Goal: Information Seeking & Learning: Check status

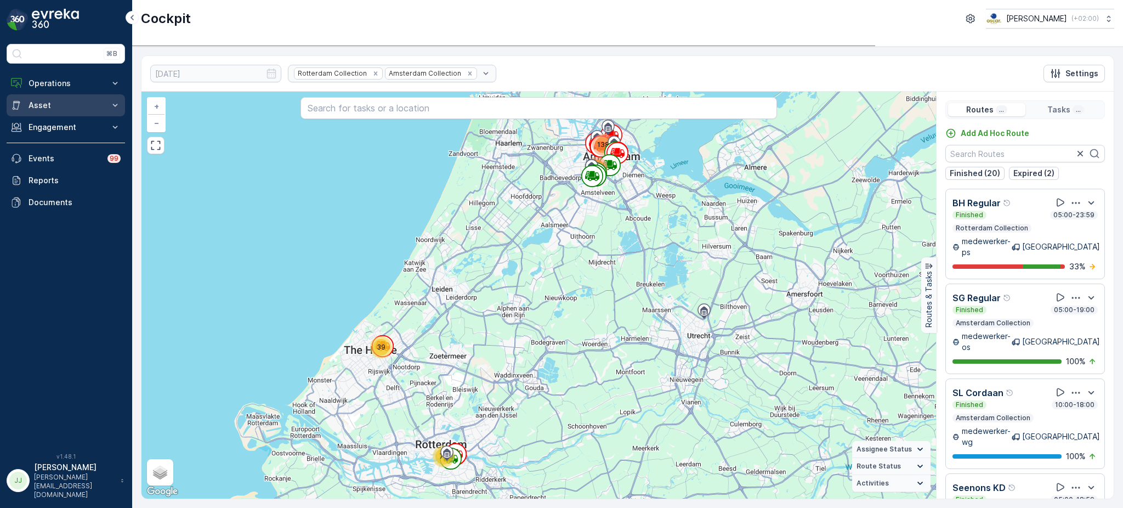
click at [73, 87] on p "Operations" at bounding box center [66, 83] width 75 height 11
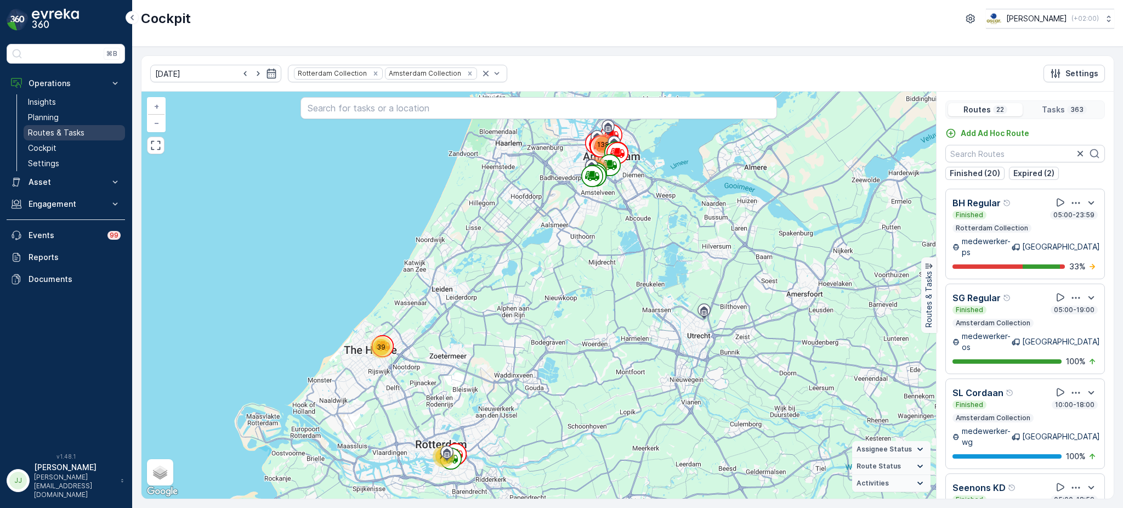
click at [50, 135] on p "Routes & Tasks" at bounding box center [56, 132] width 56 height 11
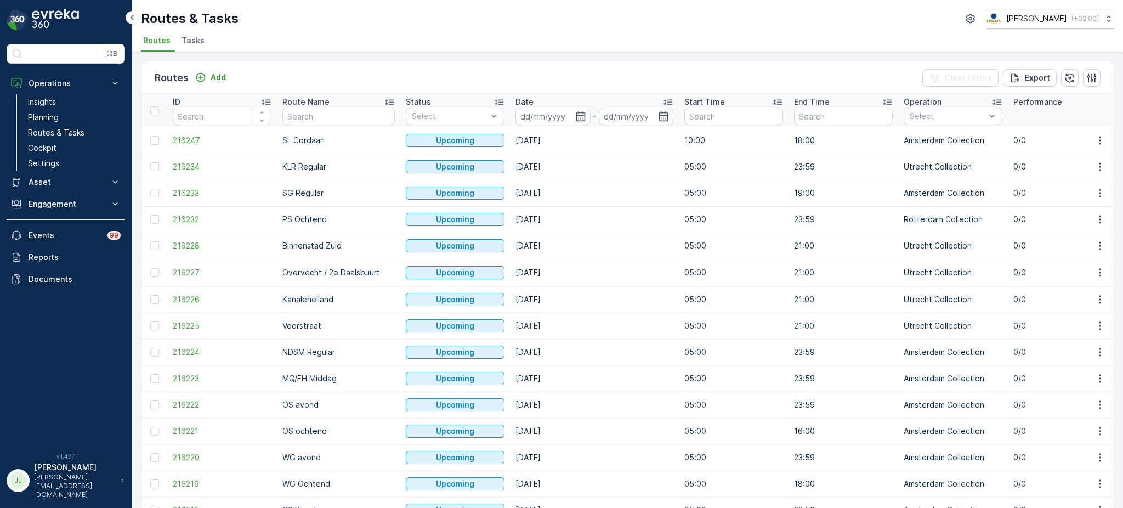
click at [330, 115] on input "text" at bounding box center [338, 116] width 112 height 18
type input "seenons"
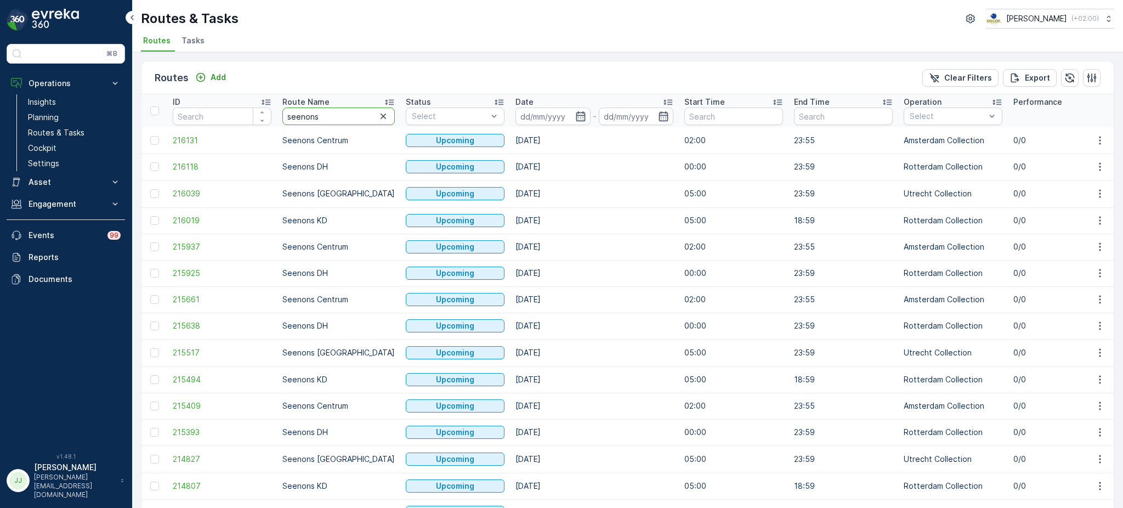
click at [334, 117] on input "seenons" at bounding box center [338, 116] width 112 height 18
type input "seenons dh"
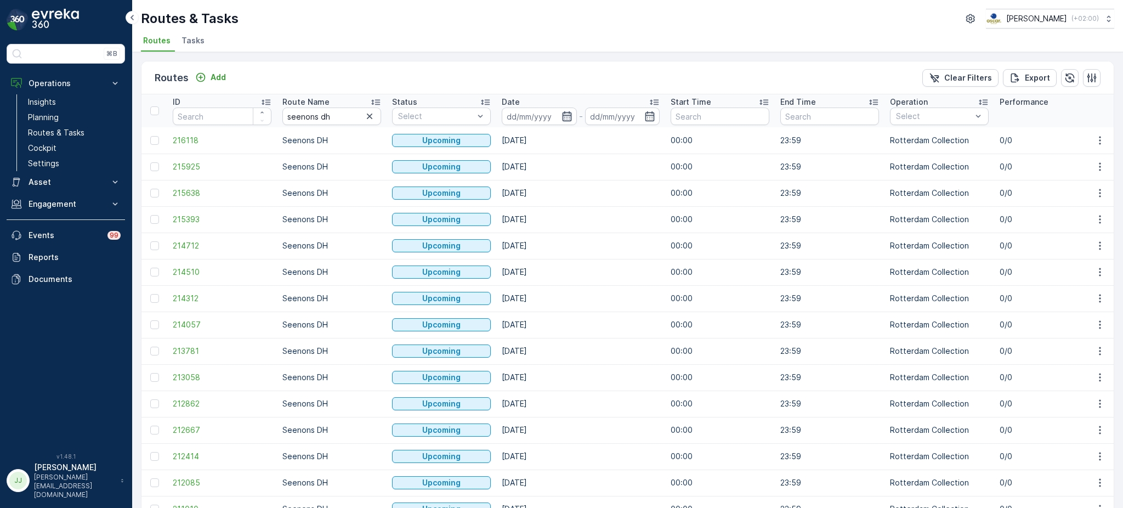
click at [562, 115] on icon "button" at bounding box center [566, 116] width 9 height 10
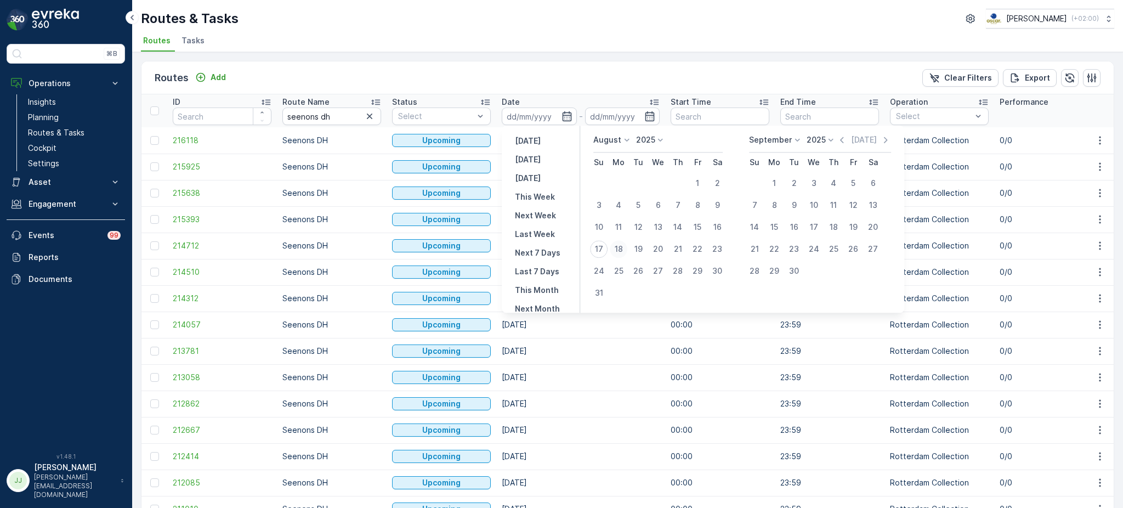
click at [618, 246] on div "18" at bounding box center [619, 249] width 18 height 18
type input "18.08.2025"
click at [618, 246] on div "18" at bounding box center [619, 249] width 18 height 18
type input "18.08.2025"
click at [618, 246] on div "18" at bounding box center [619, 249] width 18 height 18
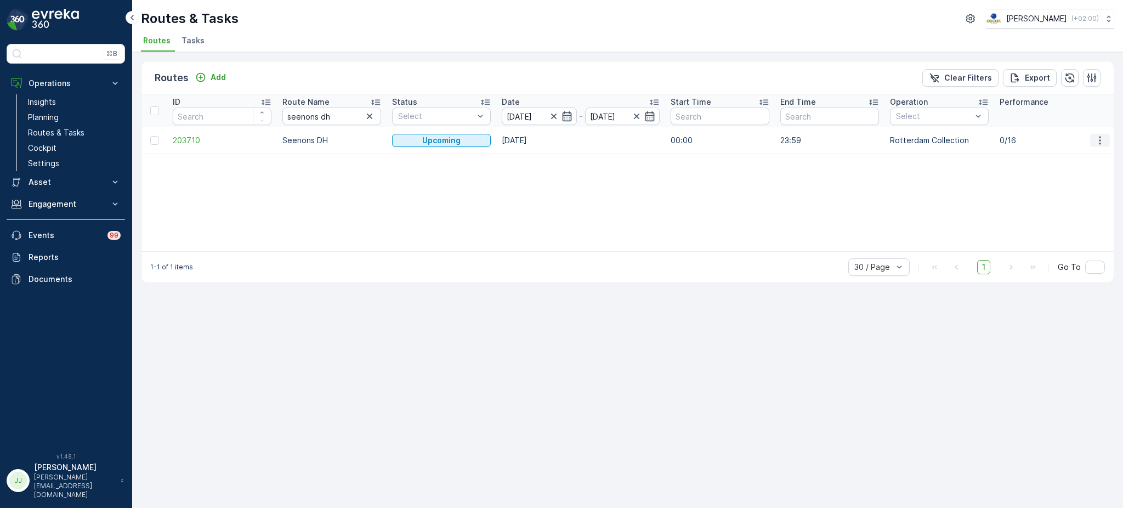
click at [1106, 139] on button "button" at bounding box center [1100, 140] width 20 height 13
click at [1077, 156] on span "See More Details" at bounding box center [1074, 155] width 64 height 11
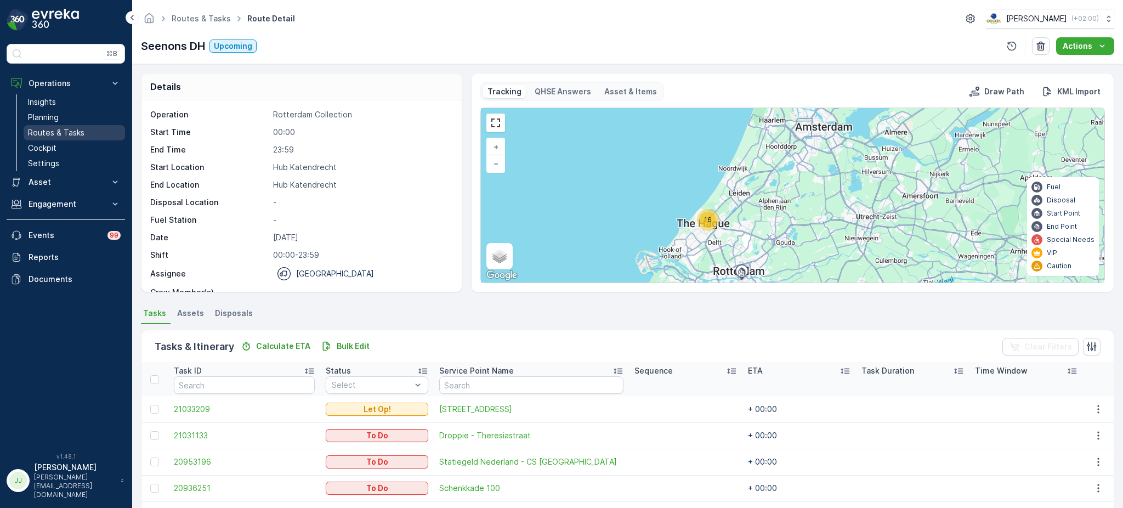
click at [39, 129] on p "Routes & Tasks" at bounding box center [56, 132] width 56 height 11
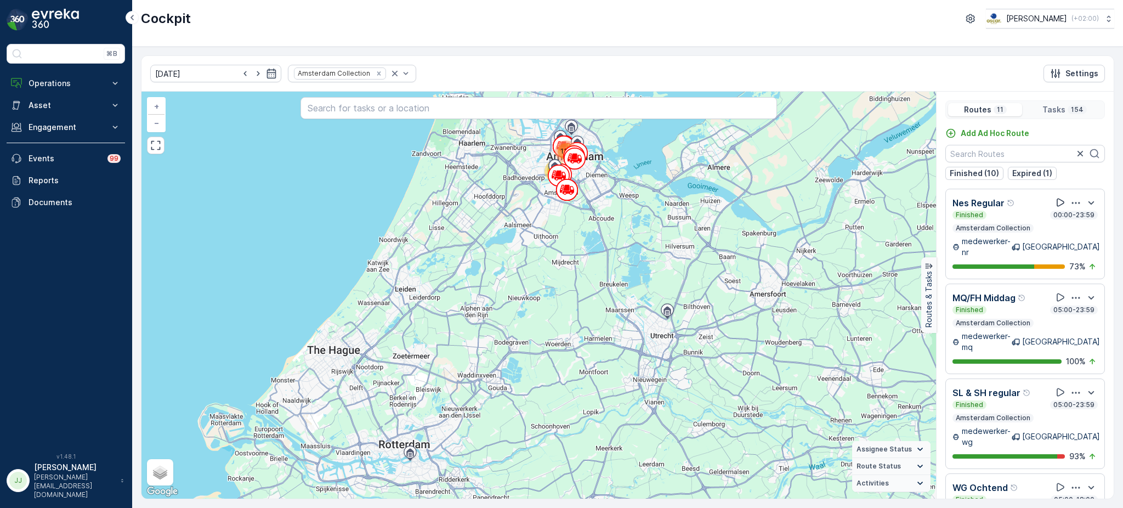
click at [1057, 196] on button at bounding box center [1060, 202] width 13 height 13
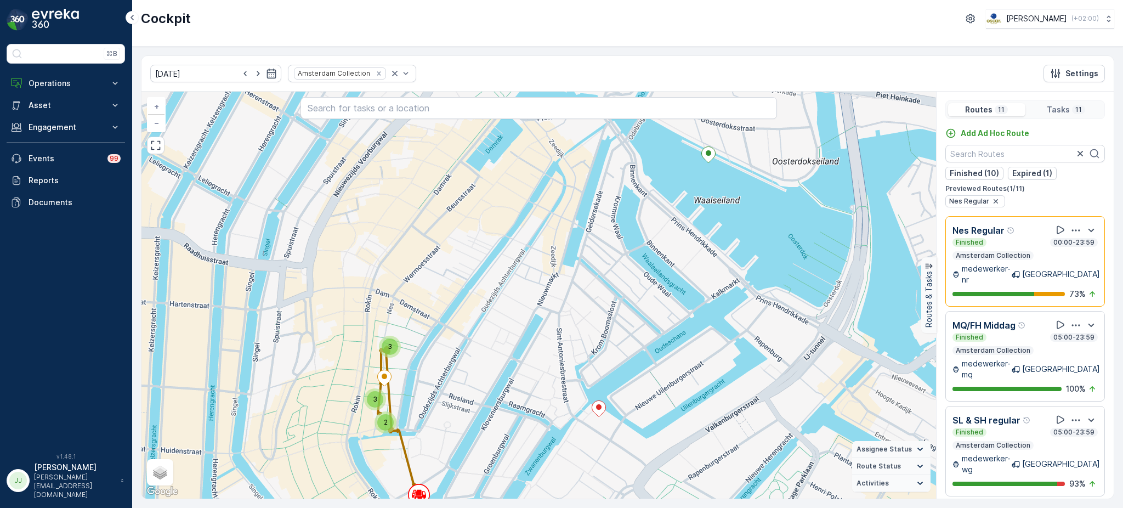
click at [391, 350] on div "3" at bounding box center [390, 346] width 16 height 16
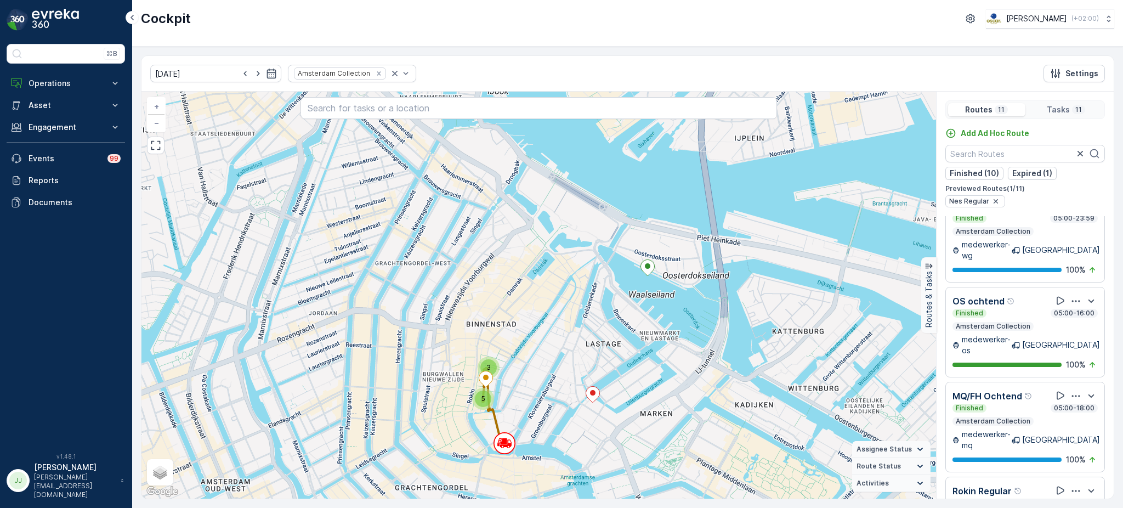
scroll to position [499, 0]
click at [1057, 486] on icon at bounding box center [1060, 490] width 8 height 8
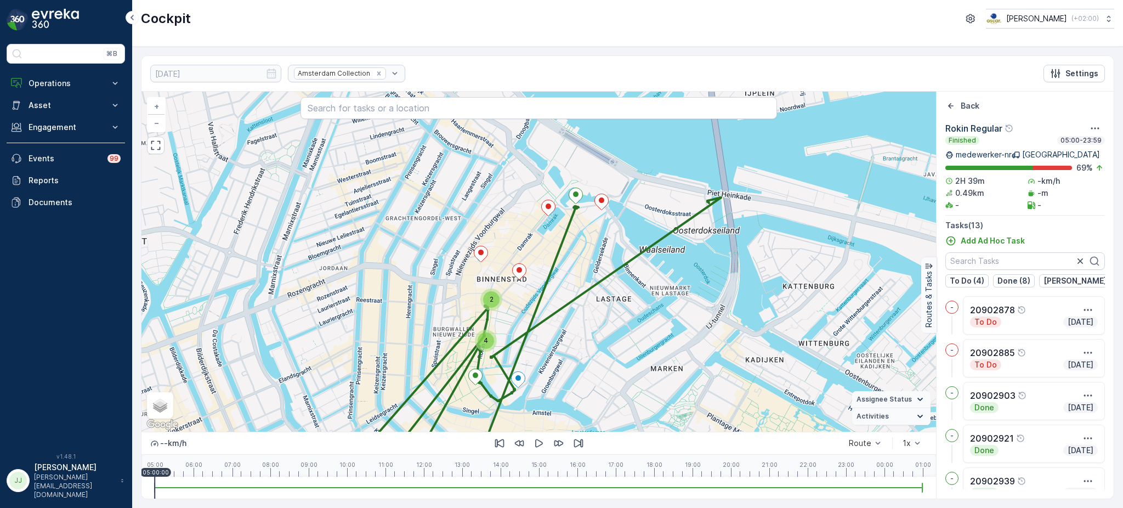
click at [492, 293] on div "2" at bounding box center [491, 299] width 16 height 16
